Goal: Find specific page/section: Find specific page/section

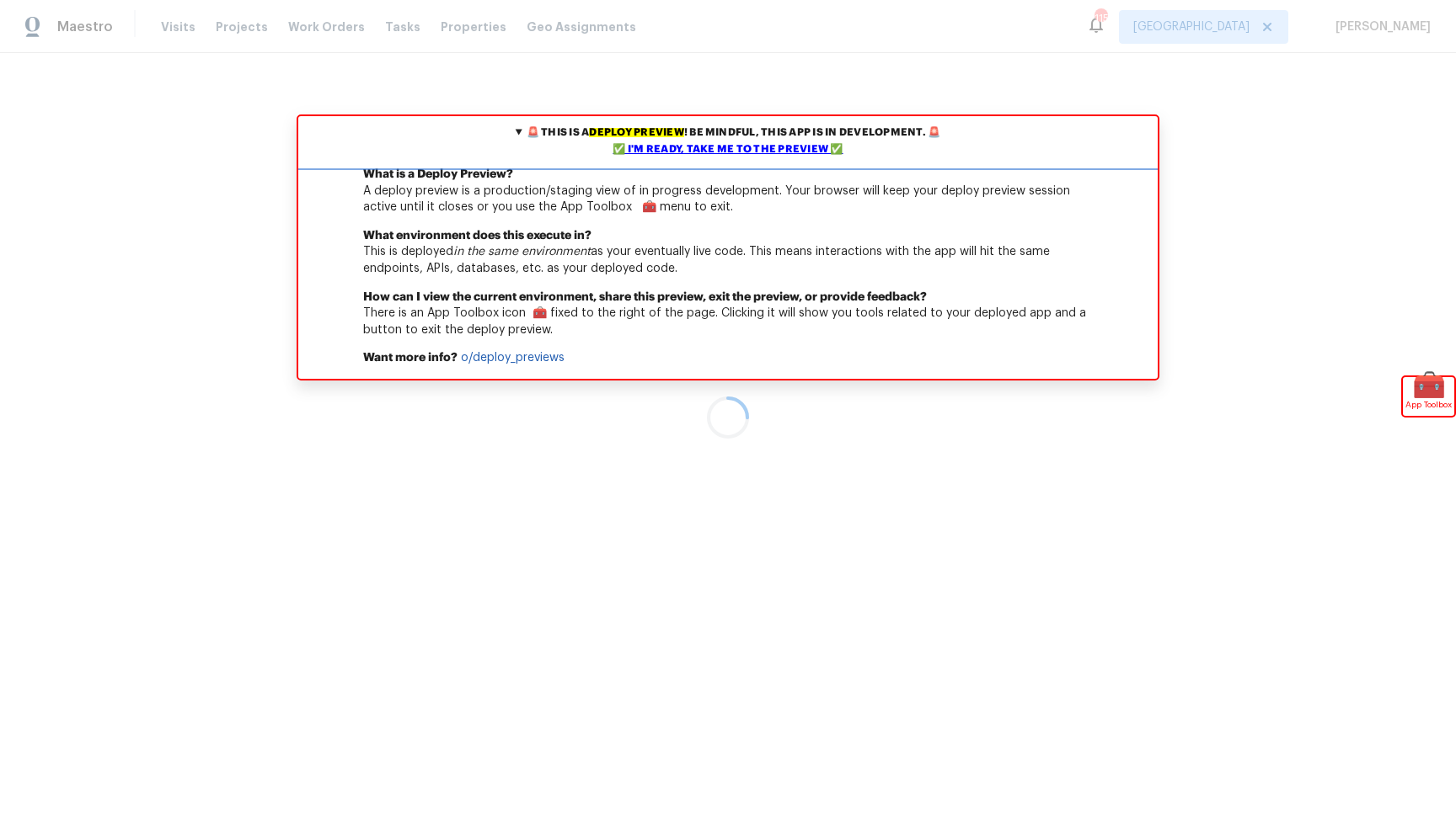
click at [690, 158] on summary "🚨 This is a deploy preview ! Be mindful, this app is in development. 🚨 ✅ I'm re…" at bounding box center [728, 141] width 860 height 50
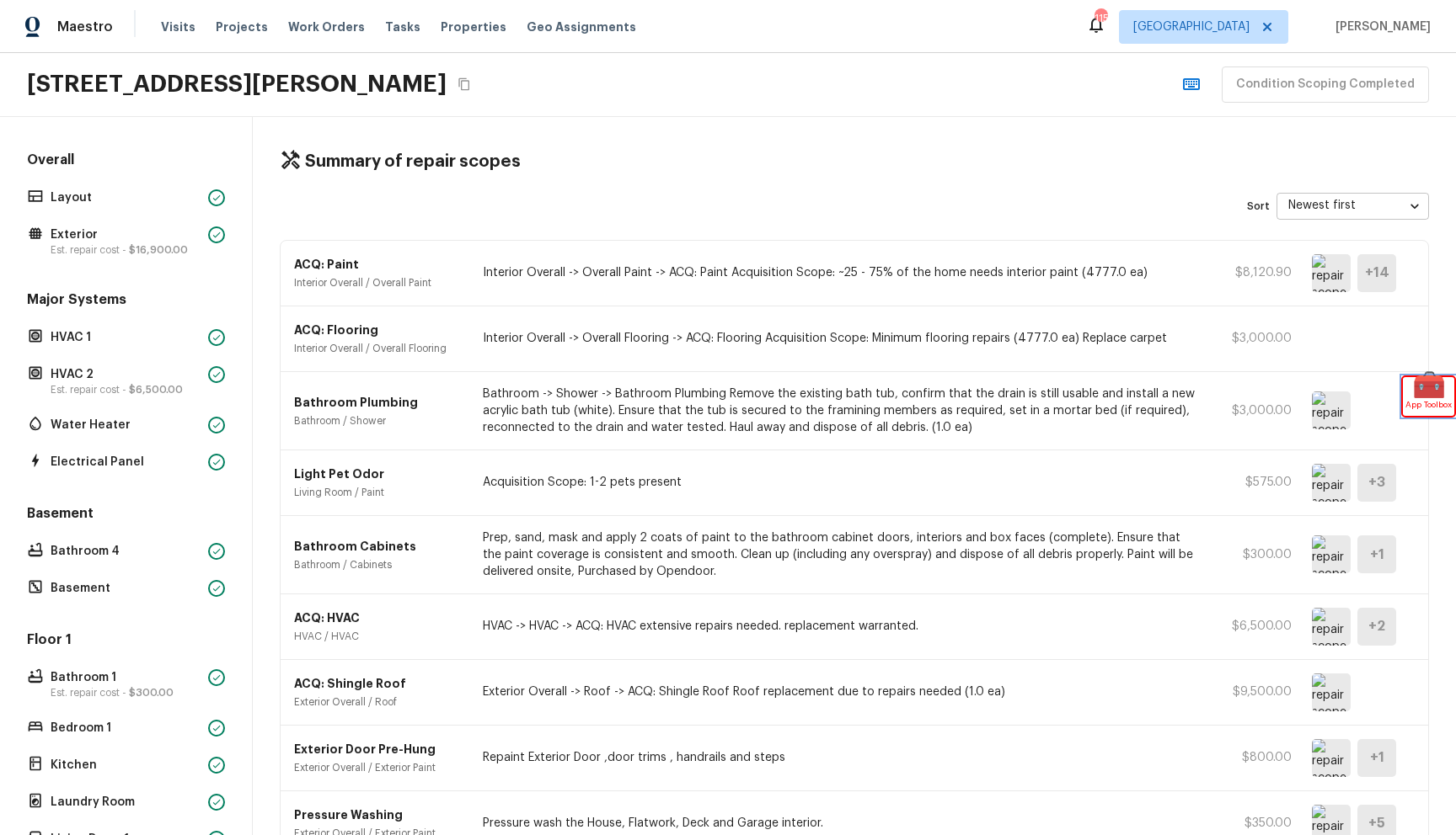
click at [1428, 397] on span "App Toolbox" at bounding box center [1428, 405] width 47 height 17
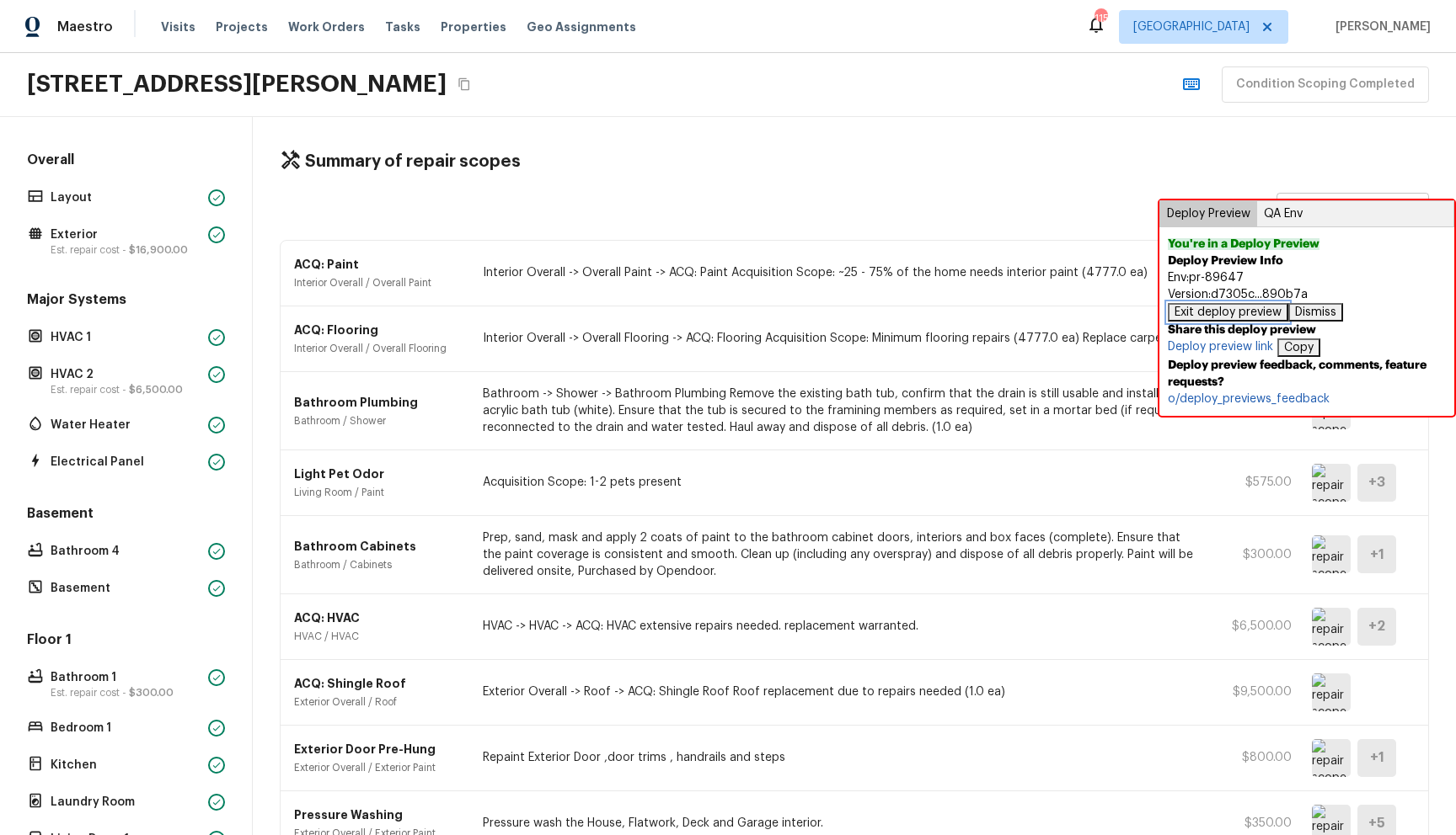
click at [1216, 318] on button "Exit deploy preview" at bounding box center [1228, 312] width 121 height 19
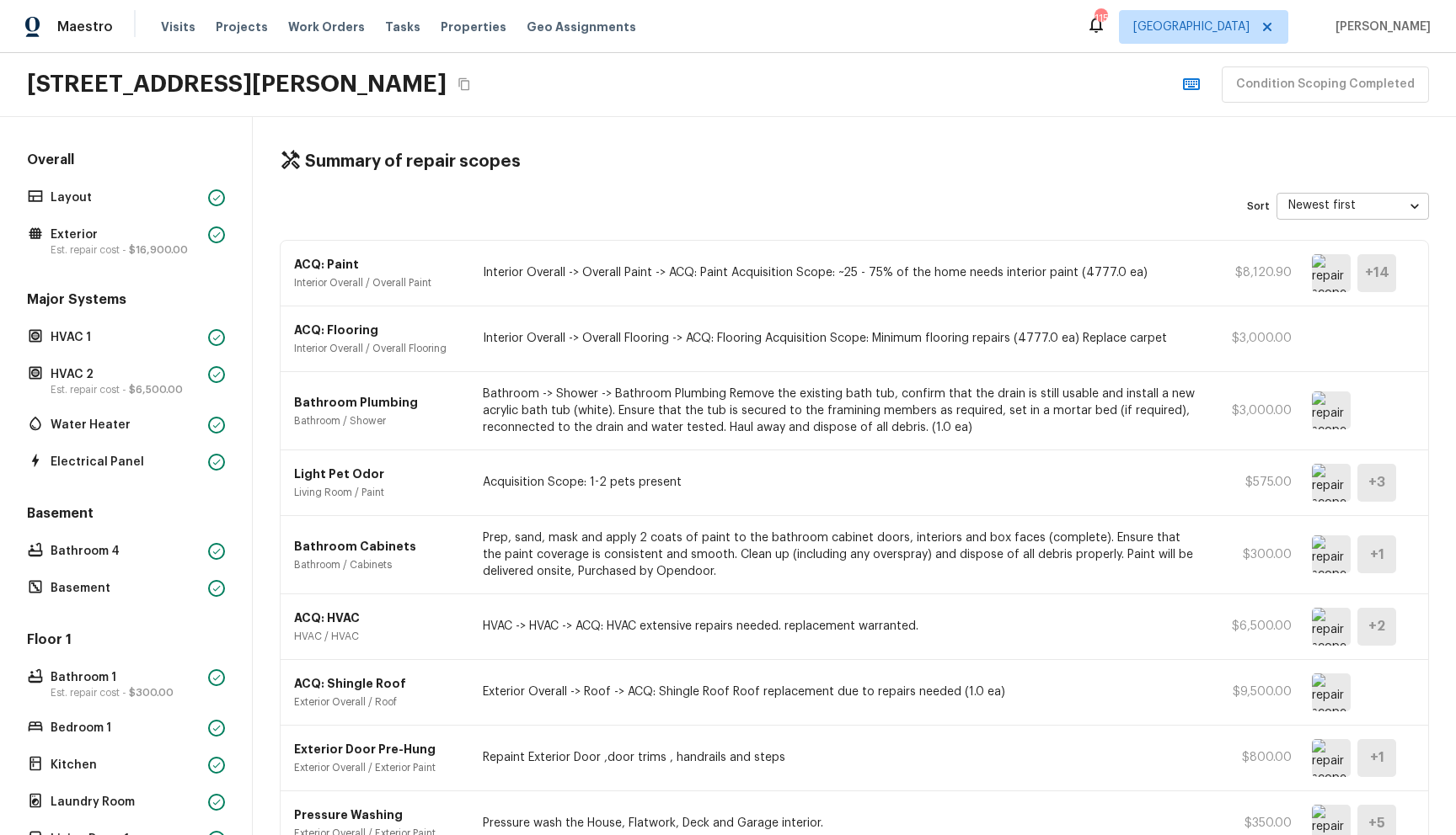
scroll to position [11, 0]
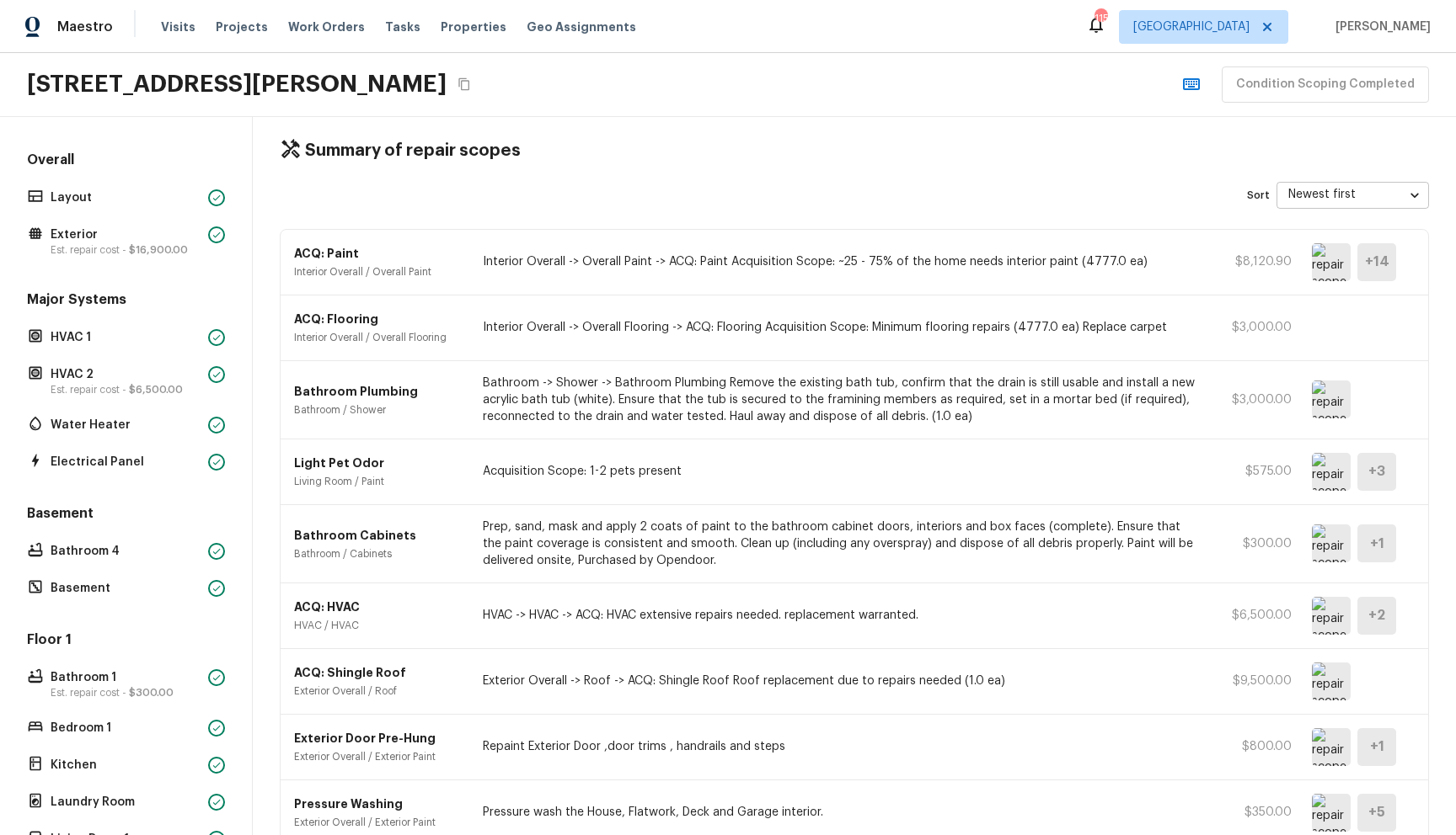
click at [1335, 197] on body "Maestro Visits Projects Work Orders Tasks Properties Geo Assignments 115 Atlant…" at bounding box center [728, 417] width 1456 height 835
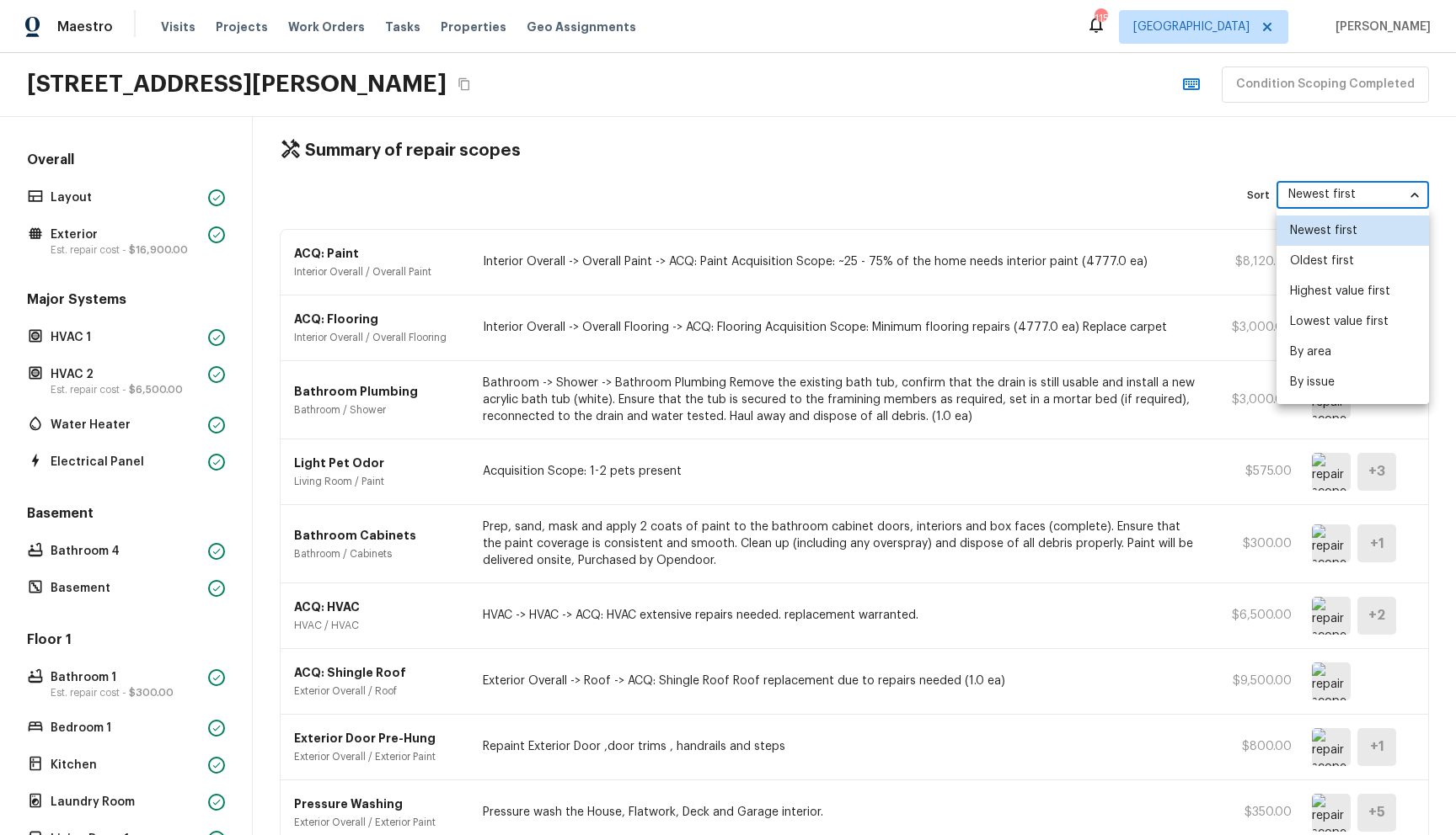
click at [1306, 252] on li "Oldest first" at bounding box center [1352, 261] width 152 height 30
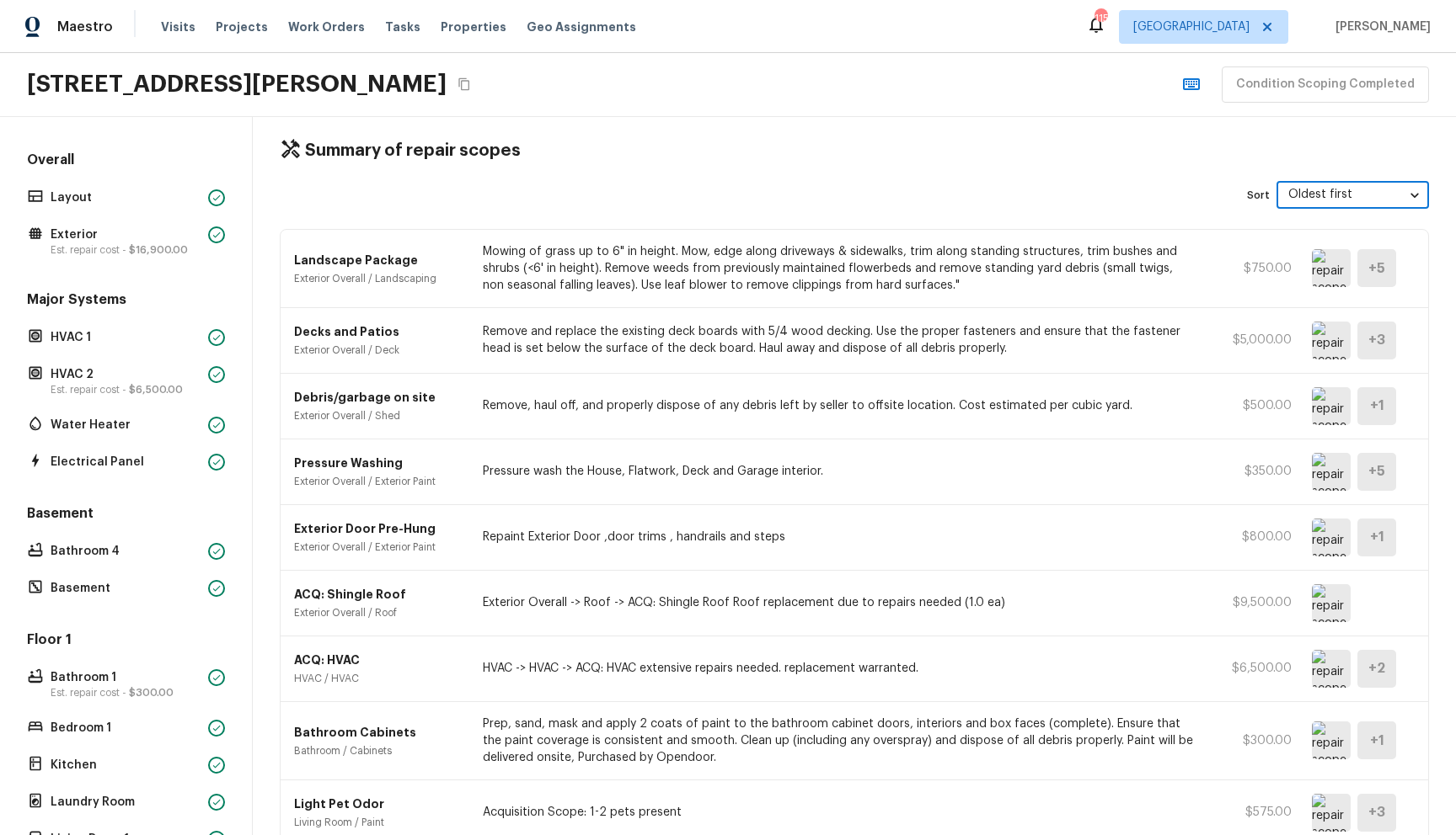
click at [1336, 201] on body "Maestro Visits Projects Work Orders Tasks Properties Geo Assignments 115 Atlant…" at bounding box center [728, 417] width 1456 height 835
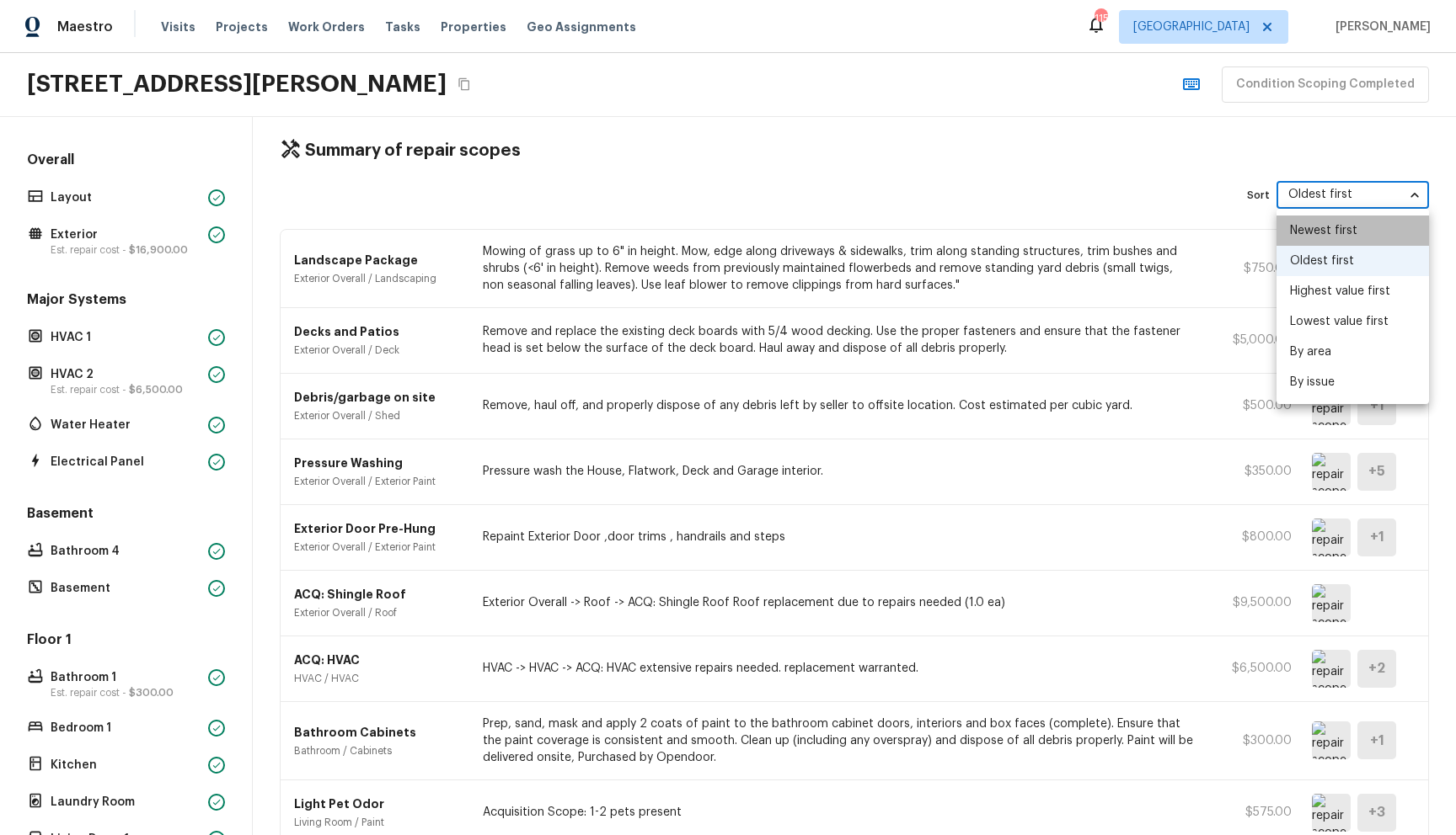
click at [1320, 229] on li "Newest first" at bounding box center [1352, 231] width 152 height 30
type input "newestFirst"
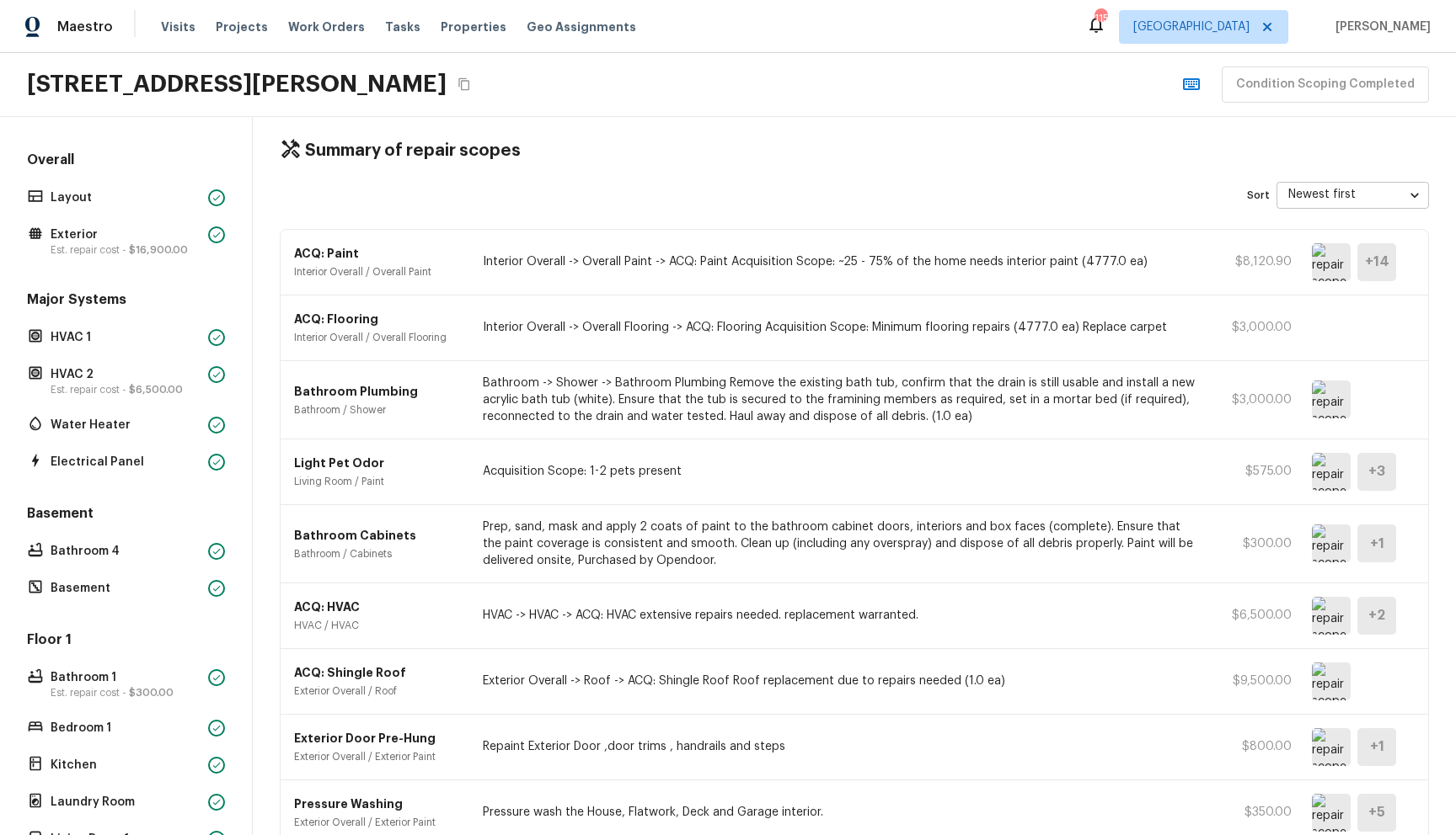
click at [724, 177] on div "Summary of repair scopes Sort Newest first newestFirst ​ ACQ: Paint Interior Ov…" at bounding box center [853, 465] width 1203 height 718
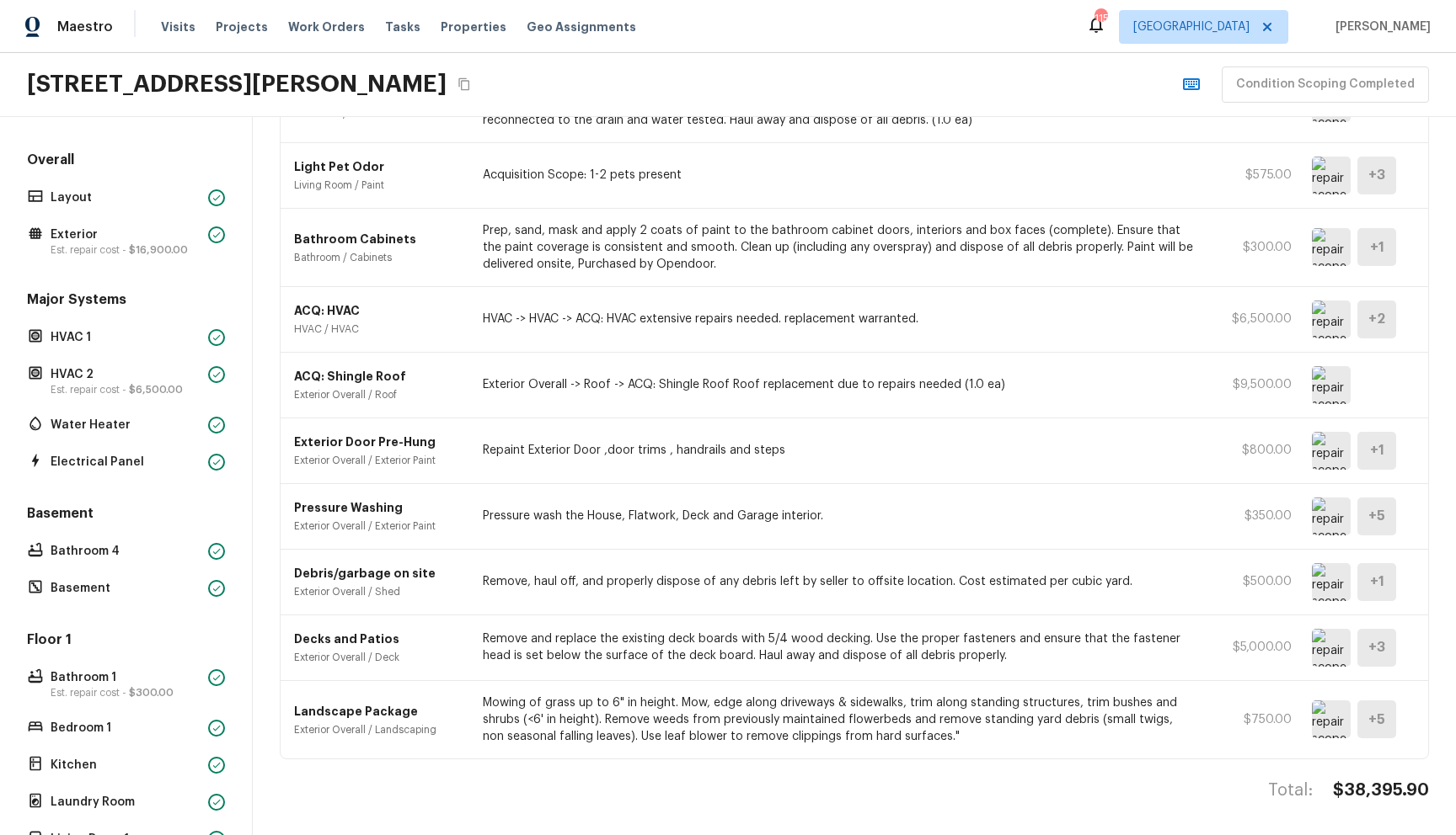
scroll to position [651, 0]
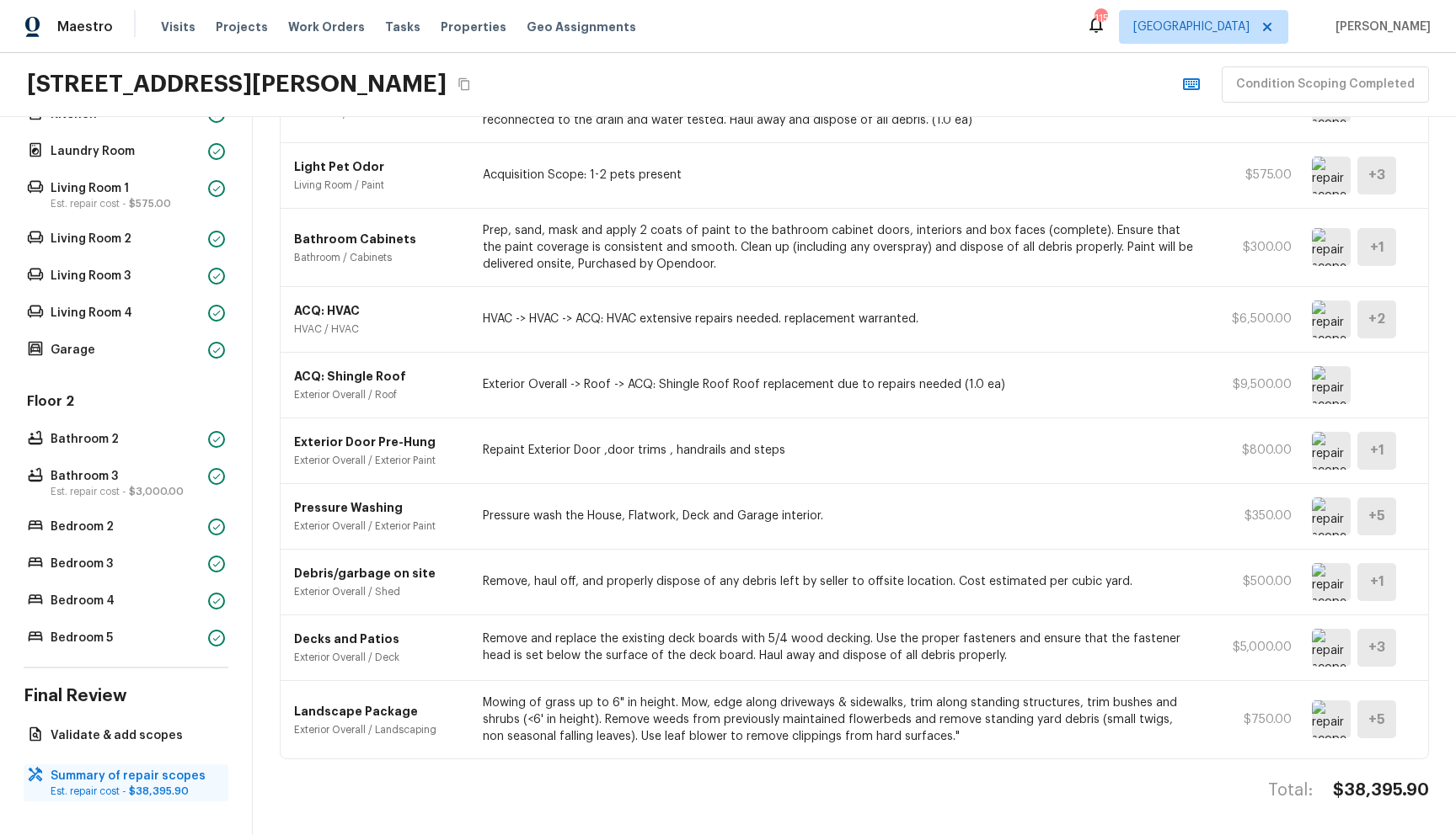
click at [150, 782] on p "Summary of repair scopes" at bounding box center [133, 776] width 167 height 17
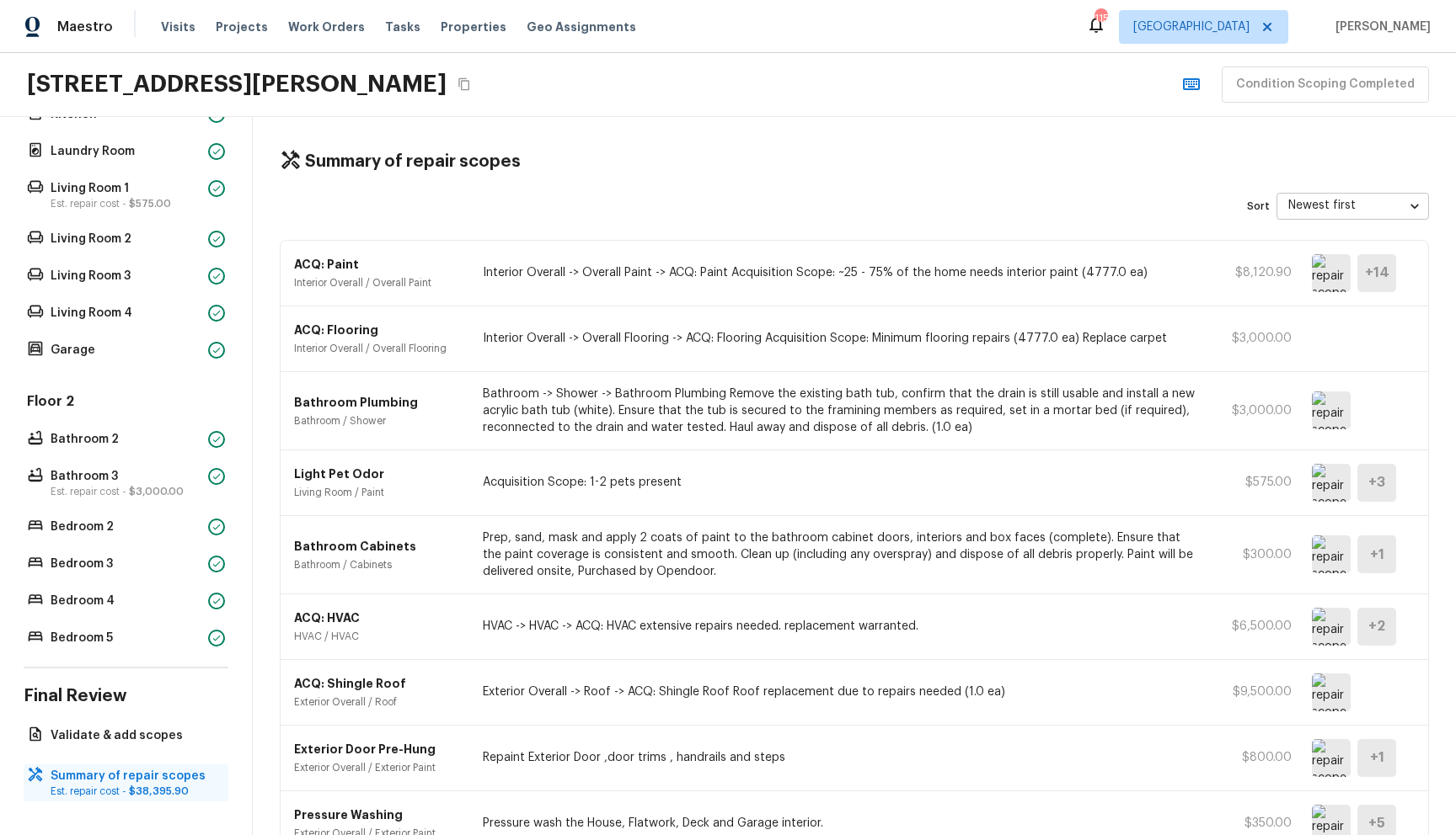
click at [155, 788] on span "$38,395.90" at bounding box center [158, 791] width 60 height 10
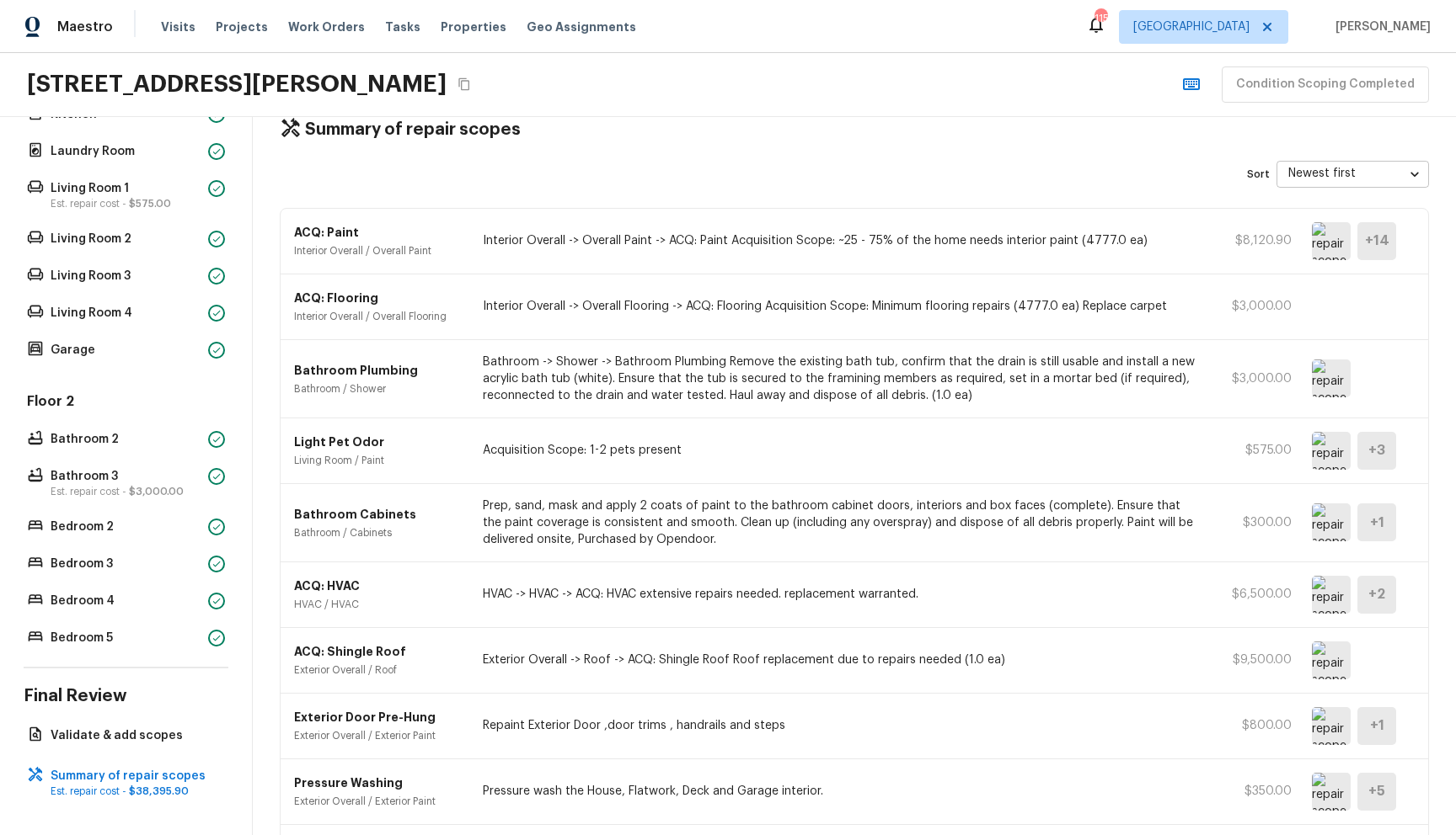
scroll to position [307, 0]
